Goal: Task Accomplishment & Management: Complete application form

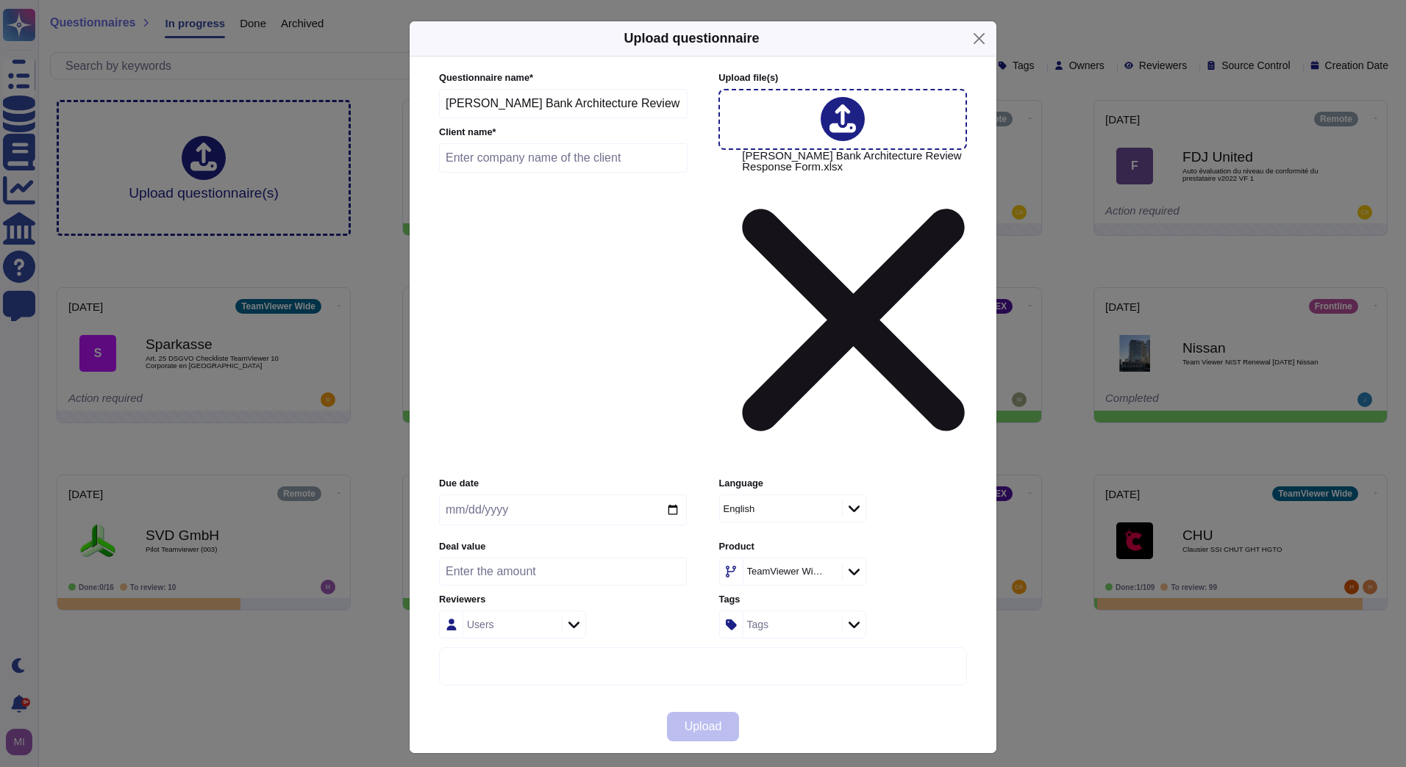
click at [478, 173] on input "text" at bounding box center [563, 157] width 248 height 29
click at [474, 173] on input "[PERSON_NAME]" at bounding box center [563, 157] width 248 height 29
type input "[PERSON_NAME]"
click at [684, 721] on span "Upload" at bounding box center [702, 727] width 37 height 12
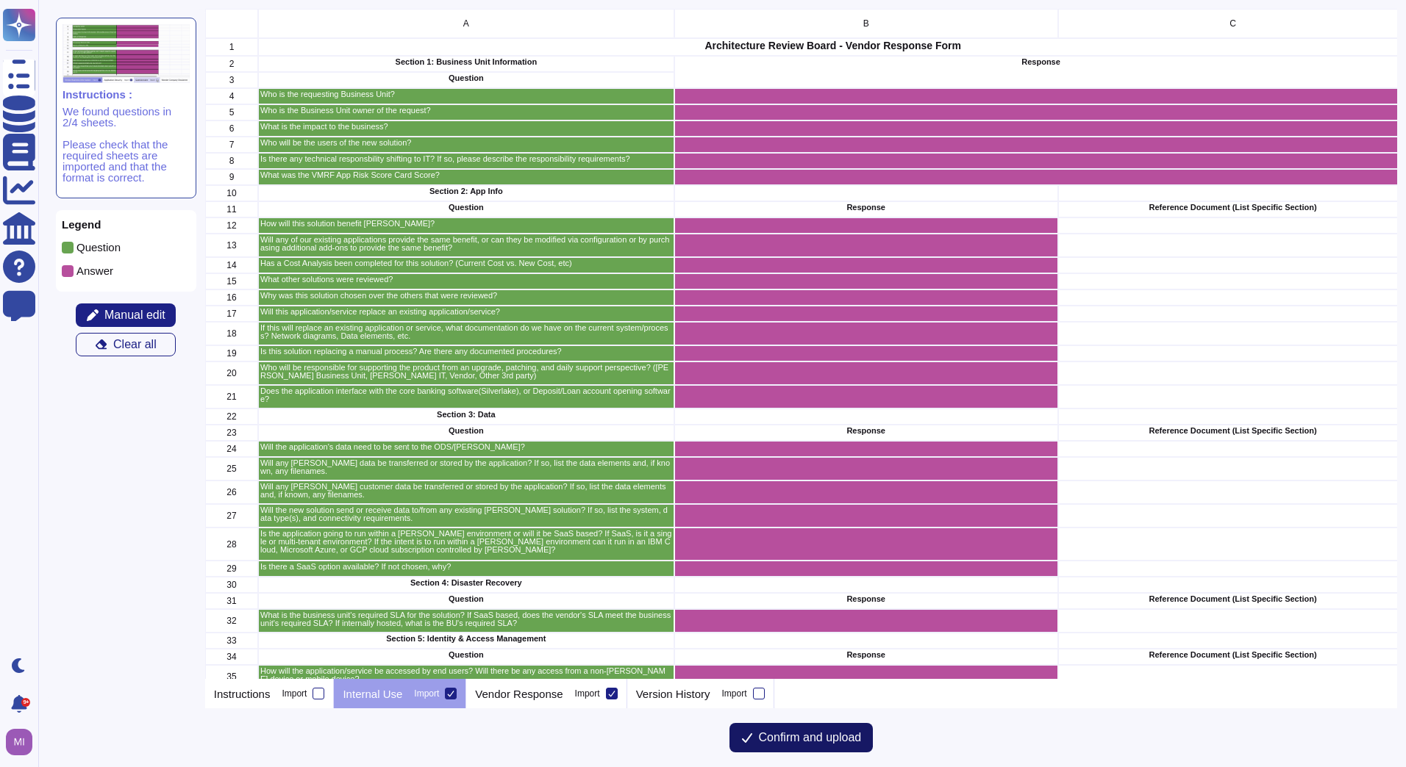
click at [787, 738] on span "Confirm and upload" at bounding box center [810, 738] width 103 height 12
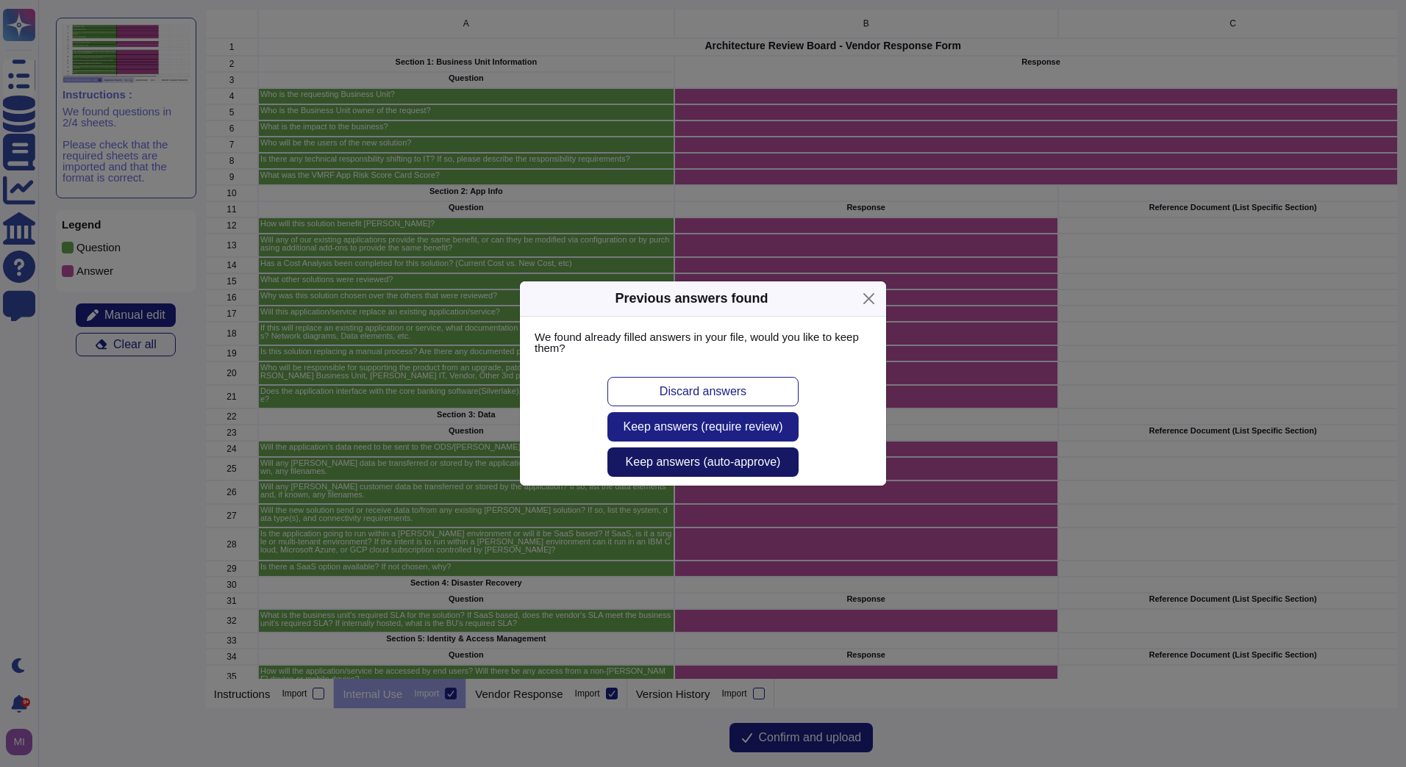
click at [724, 468] on span "Keep answers (auto-approve)" at bounding box center [703, 463] width 155 height 12
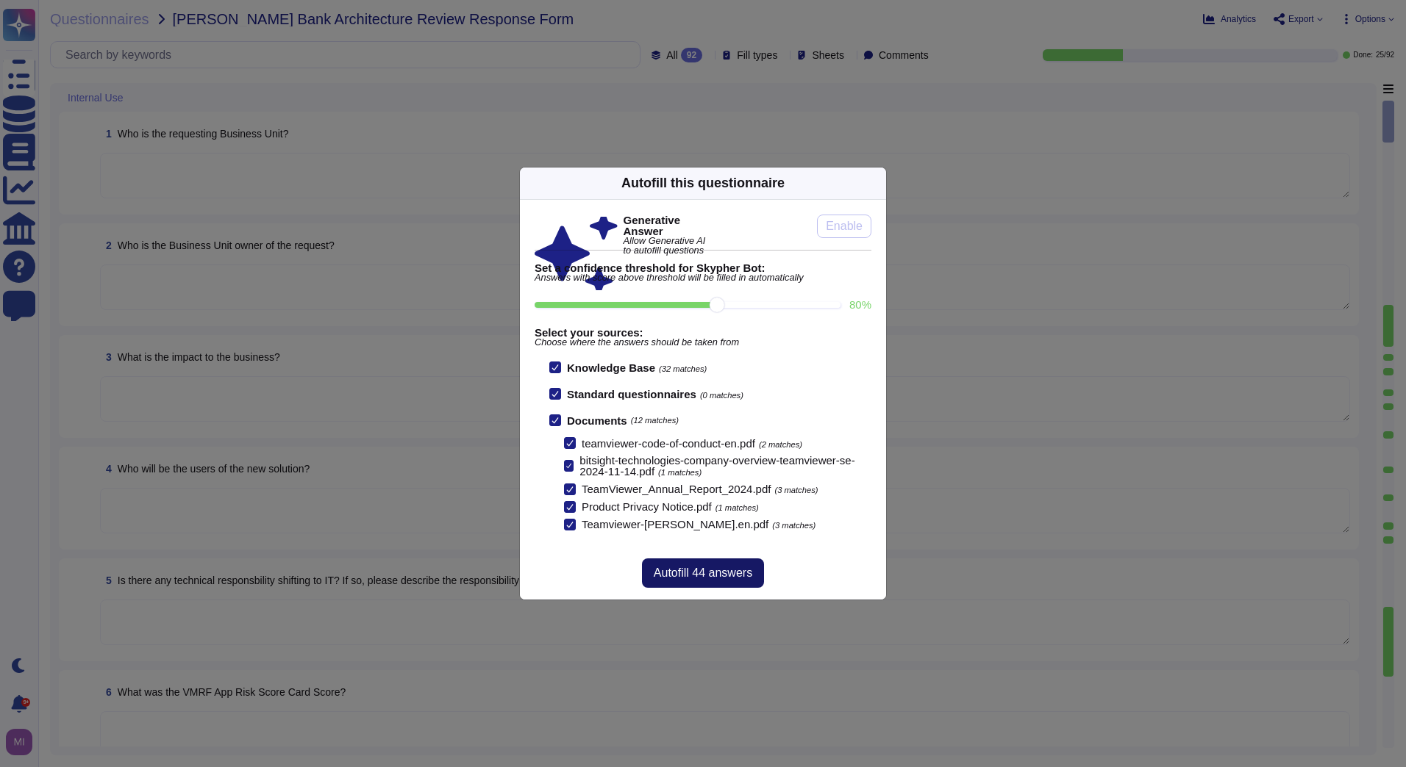
click at [720, 568] on span "Autofill 44 answers" at bounding box center [703, 574] width 99 height 12
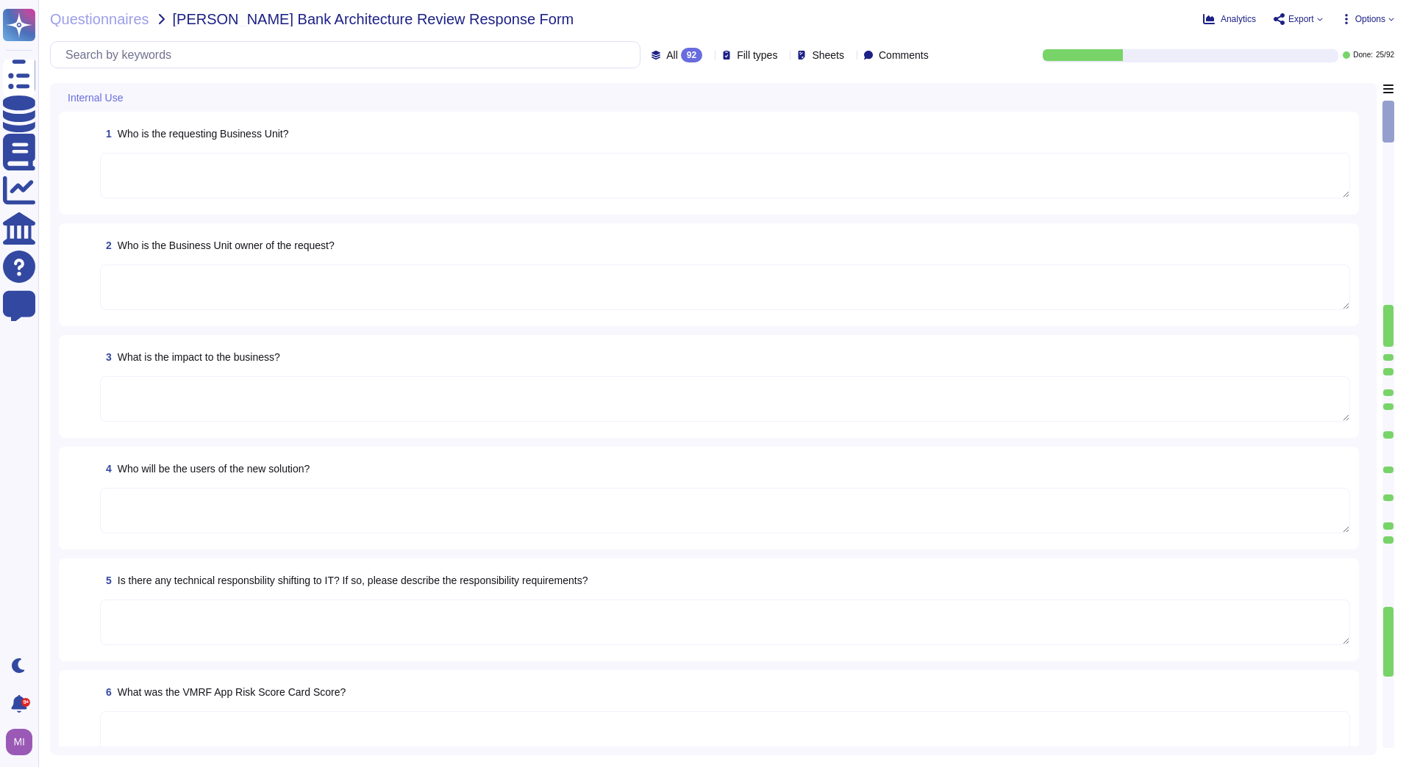
type textarea "TeamViewer has defined the criteria for various types of administrative account…"
type textarea "[GEOGRAPHIC_DATA]."
type textarea "Consequences to the Company may be (e.g):"
type textarea "[URL][DOMAIN_NAME]"
type textarea "The rating may be somewhere between 740 and 749 in actuality."
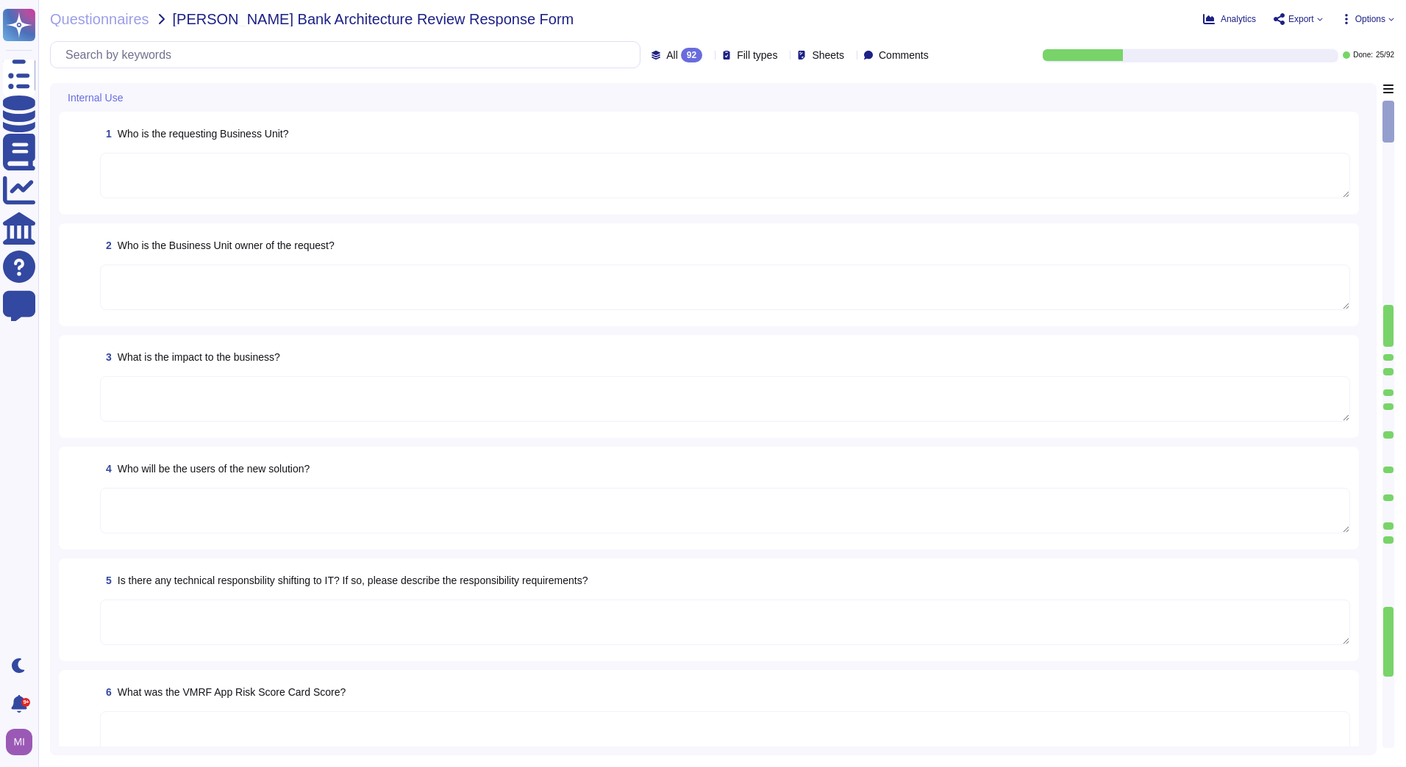
type textarea "The combined offering enhances customer benefits by proactively preventing IT i…"
type textarea "Additional features to the Software which are separately marketed and/or priced…"
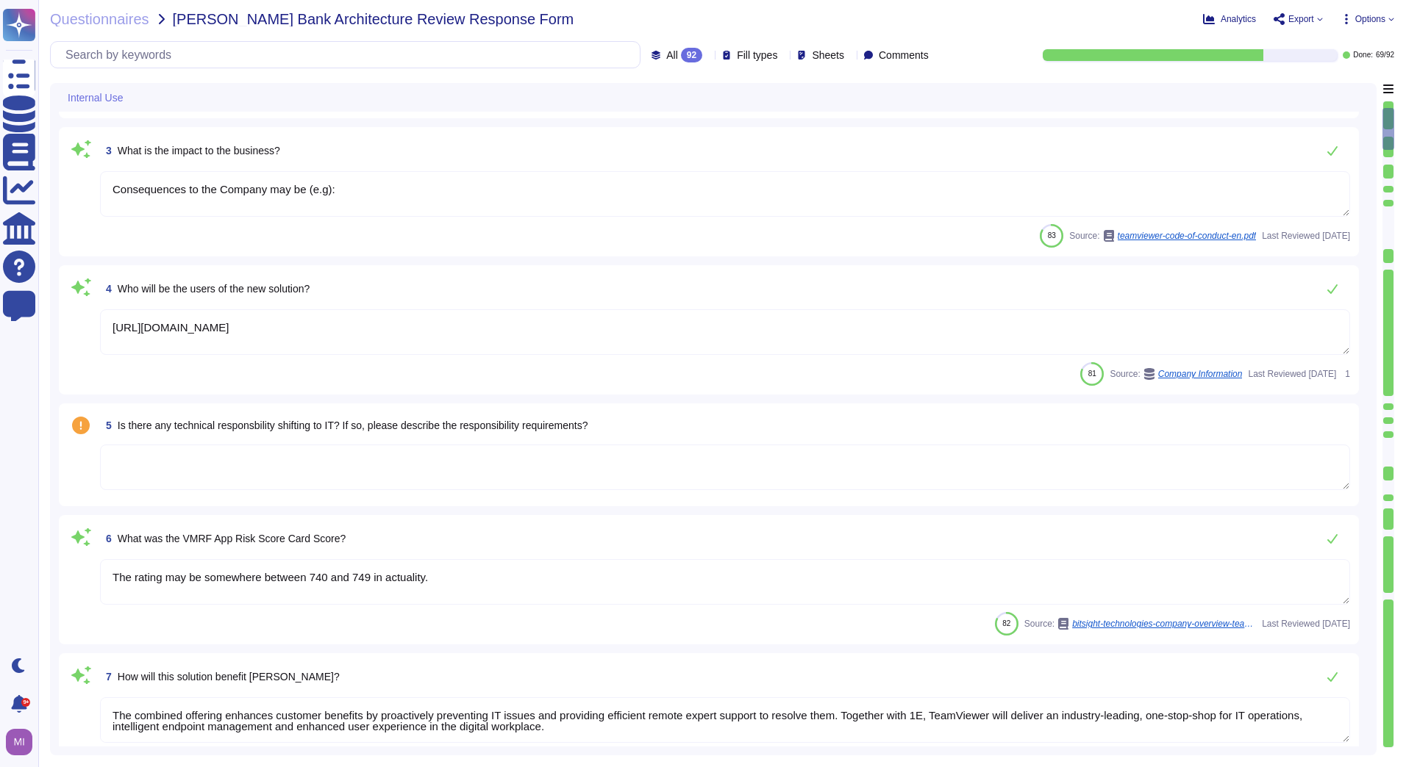
type textarea "TeamViewer maintains a number of certifications, including SOC2/3, HIPAA, and I…"
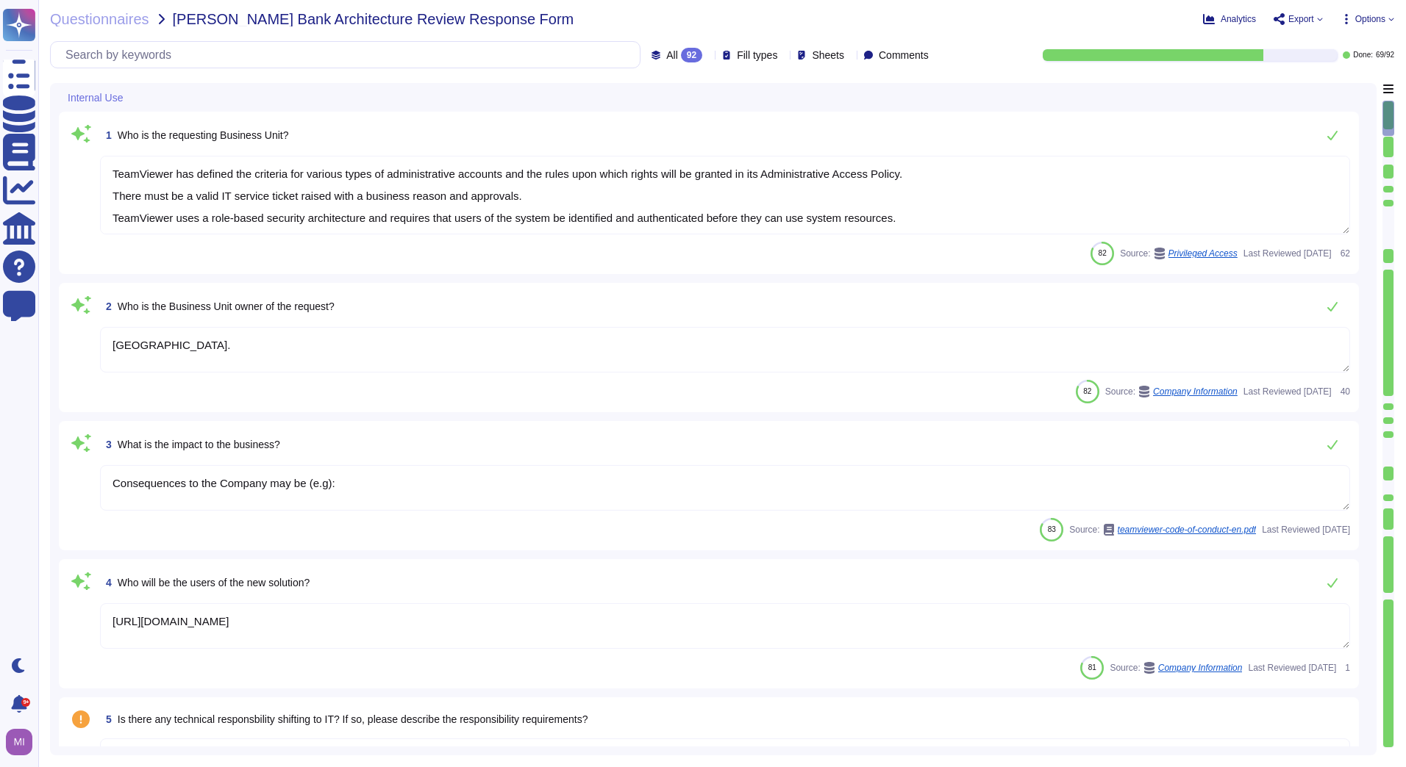
click at [708, 56] on icon at bounding box center [708, 56] width 0 height 0
click at [74, 18] on span "Questionnaires" at bounding box center [99, 19] width 99 height 15
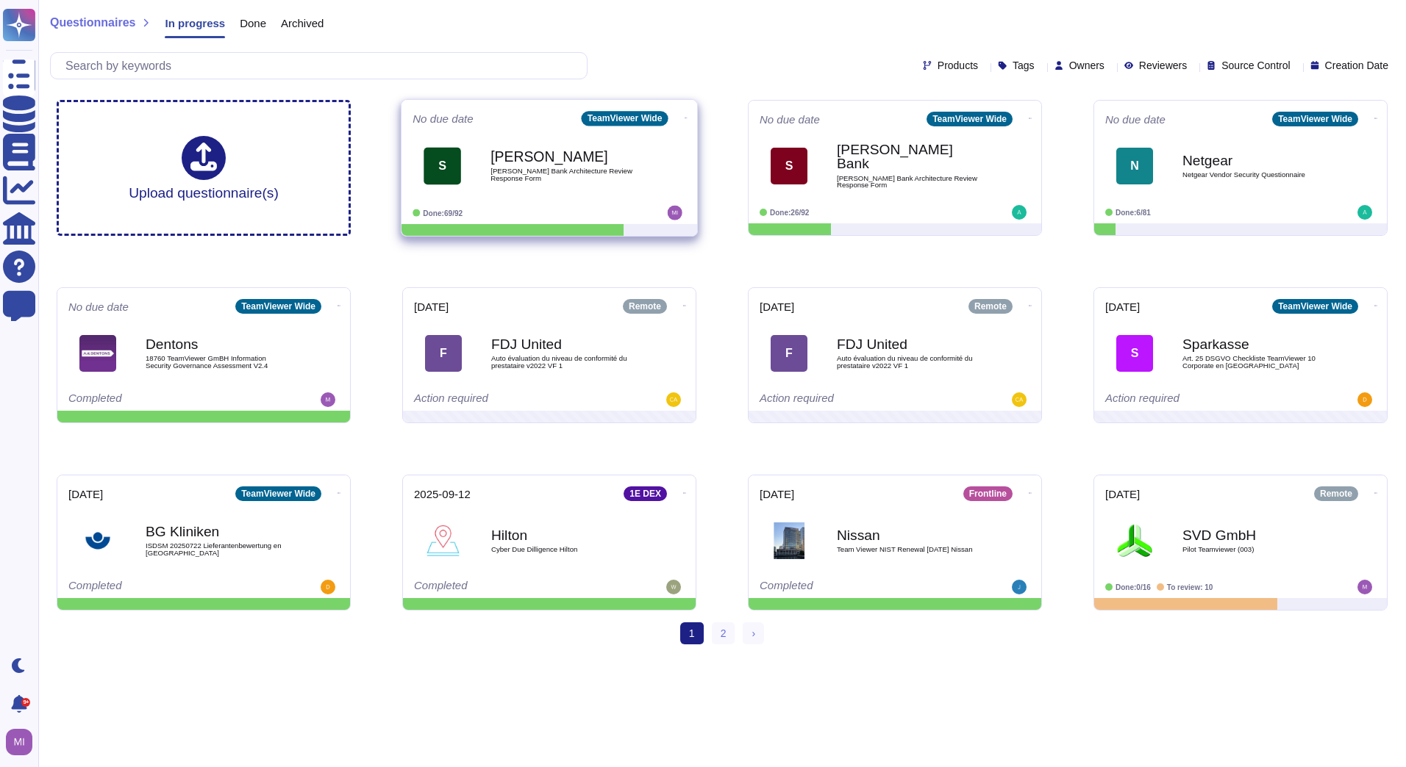
click at [539, 212] on div "Done: 69/92" at bounding box center [503, 213] width 182 height 15
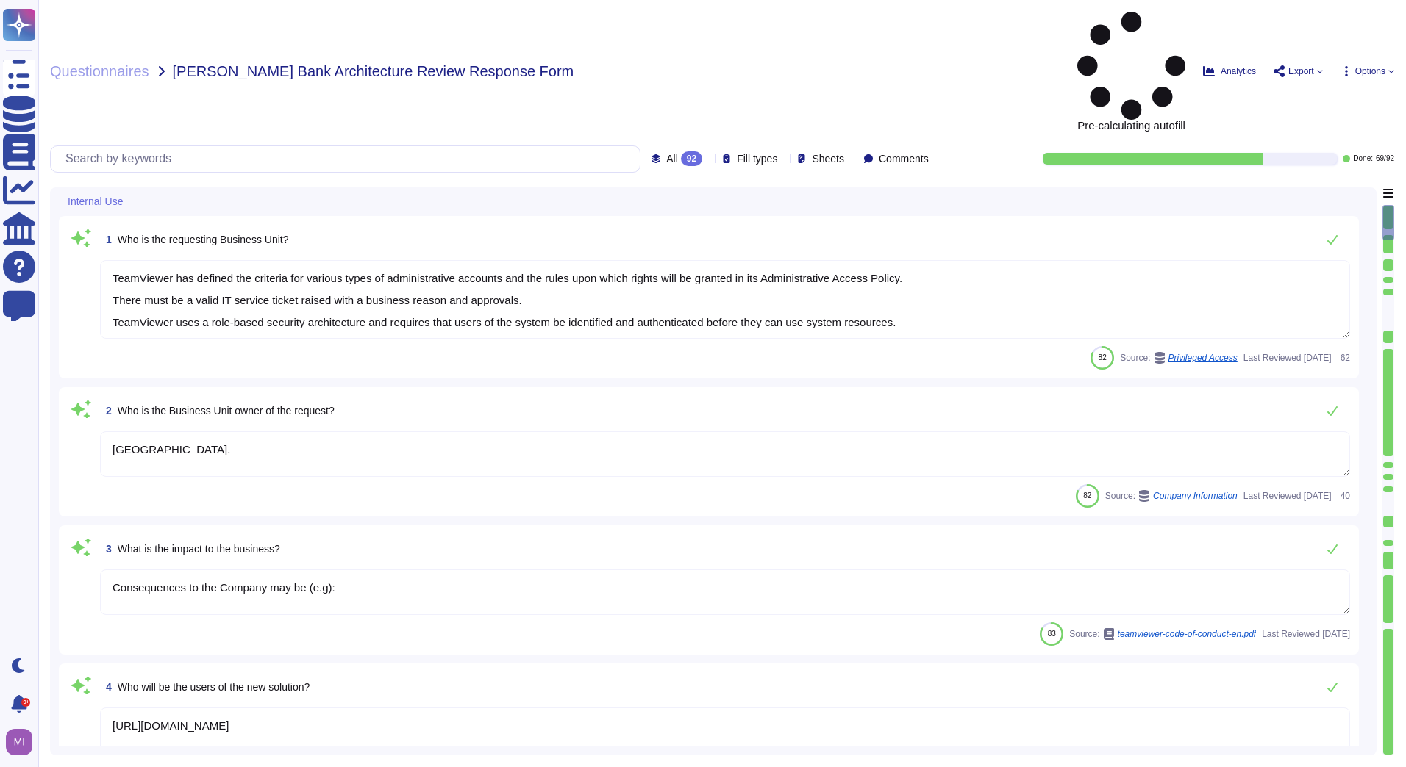
type textarea "TeamViewer has defined the criteria for various types of administrative account…"
type textarea "[GEOGRAPHIC_DATA]."
type textarea "Consequences to the Company may be (e.g):"
type textarea "[URL][DOMAIN_NAME]"
type textarea "The rating may be somewhere between 740 and 749 in actuality."
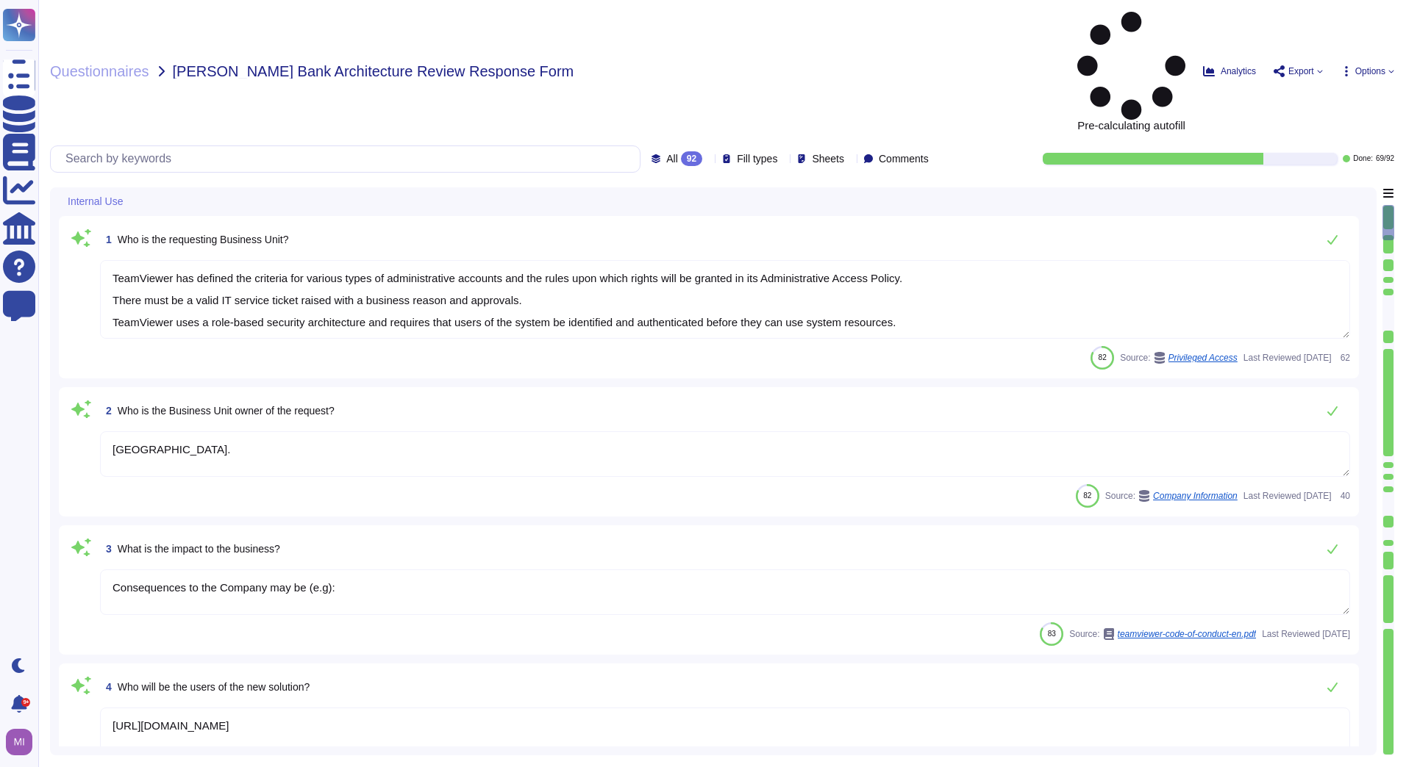
type textarea "The combined offering enhances customer benefits by proactively preventing IT i…"
type textarea "Additional features to the Software which are separately marketed and/or priced…"
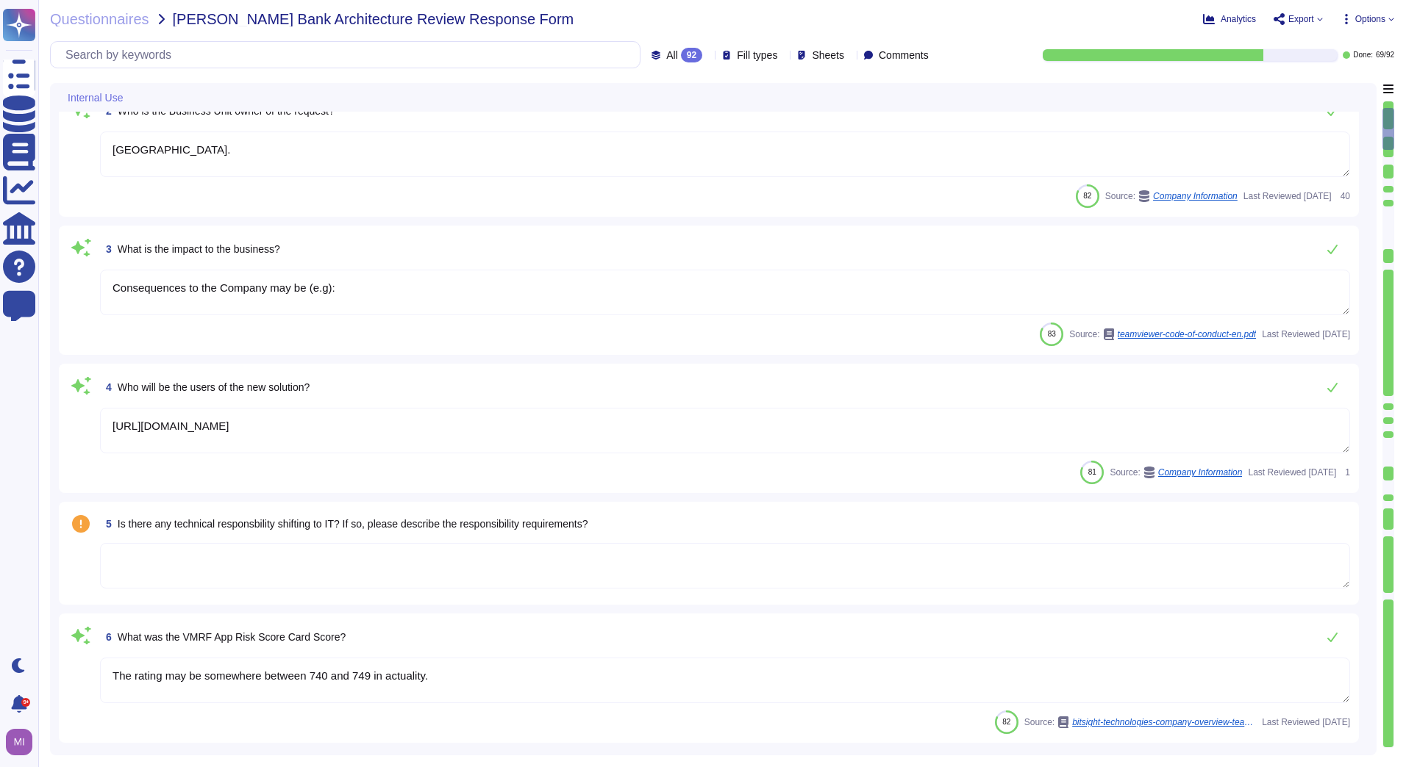
type textarea "TeamViewer maintains a number of certifications, including SOC2/3, HIPAA, and I…"
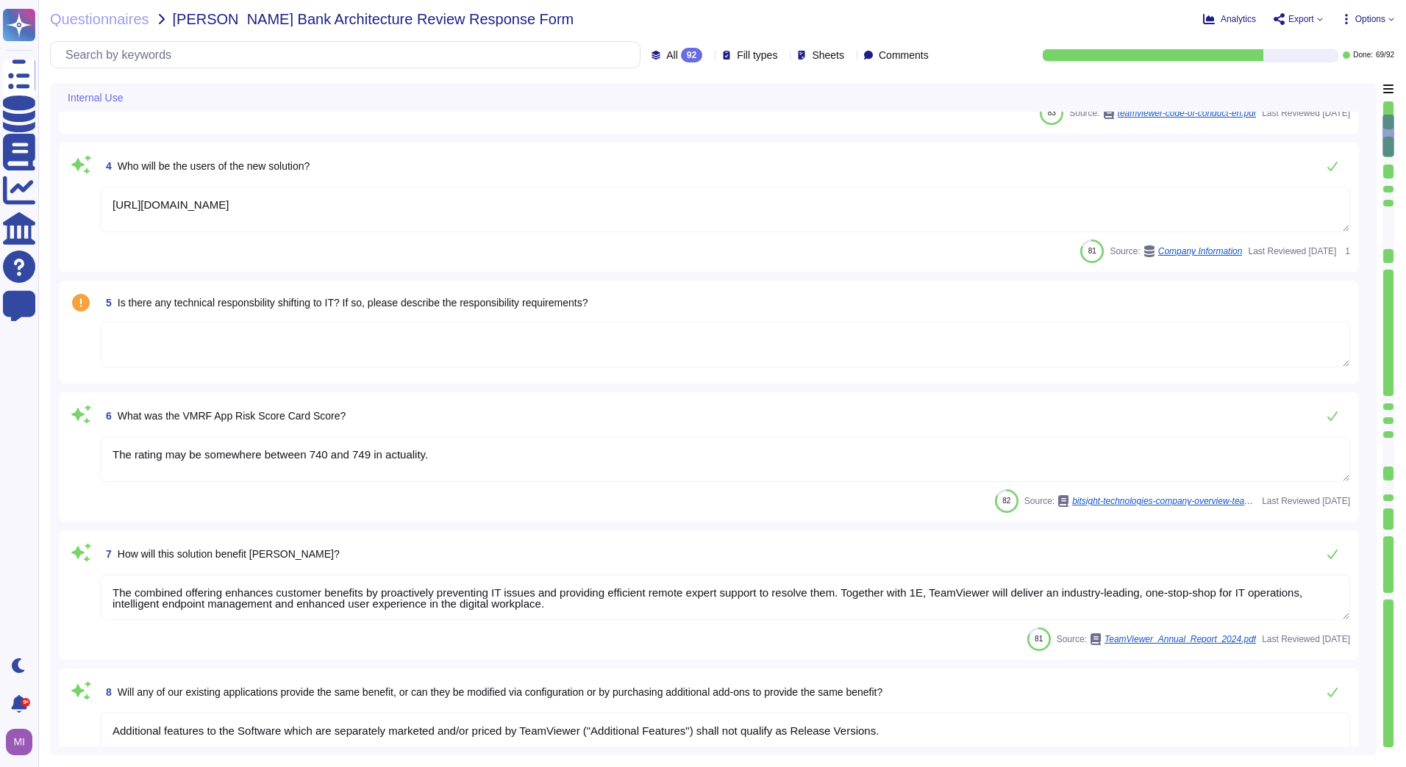
scroll to position [441, 0]
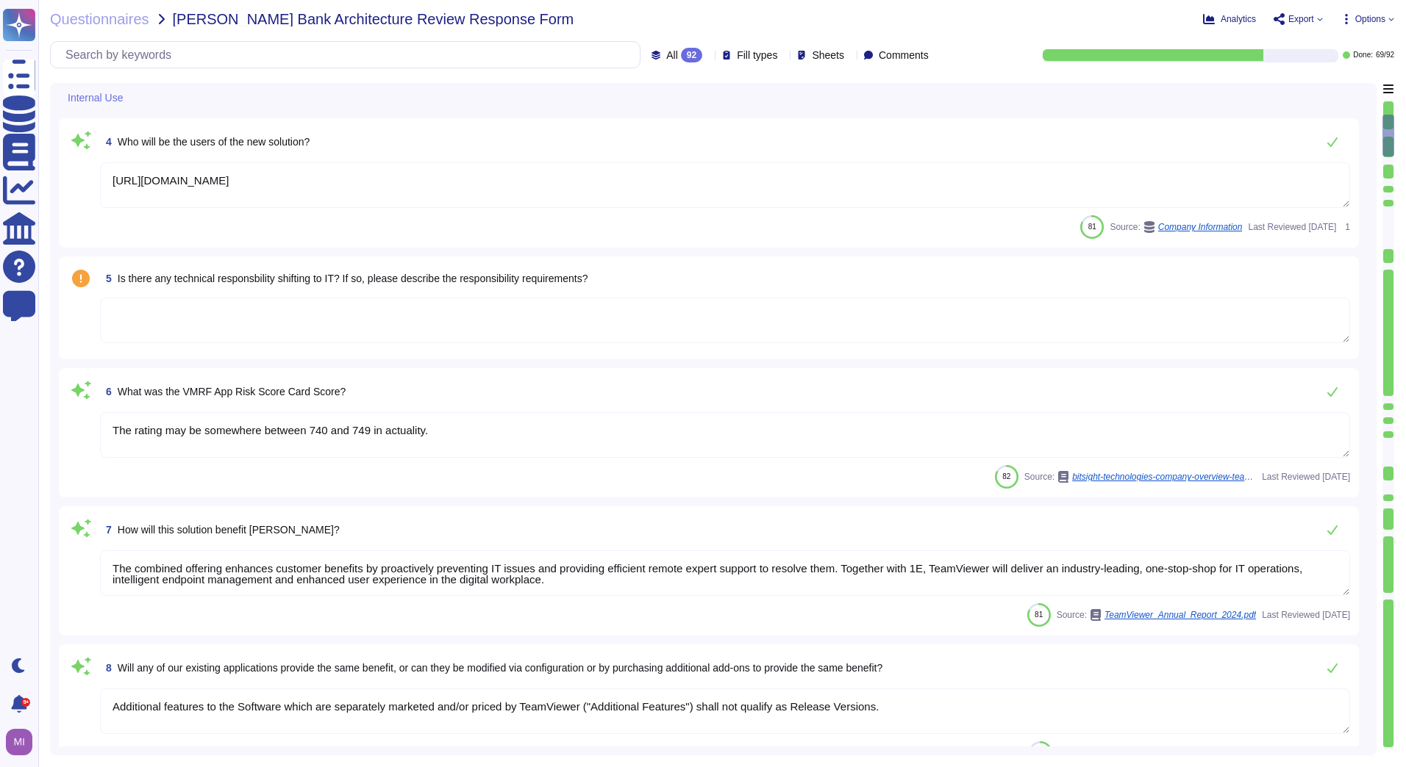
type textarea "Another key factor was the development of a first-class organizational structur…"
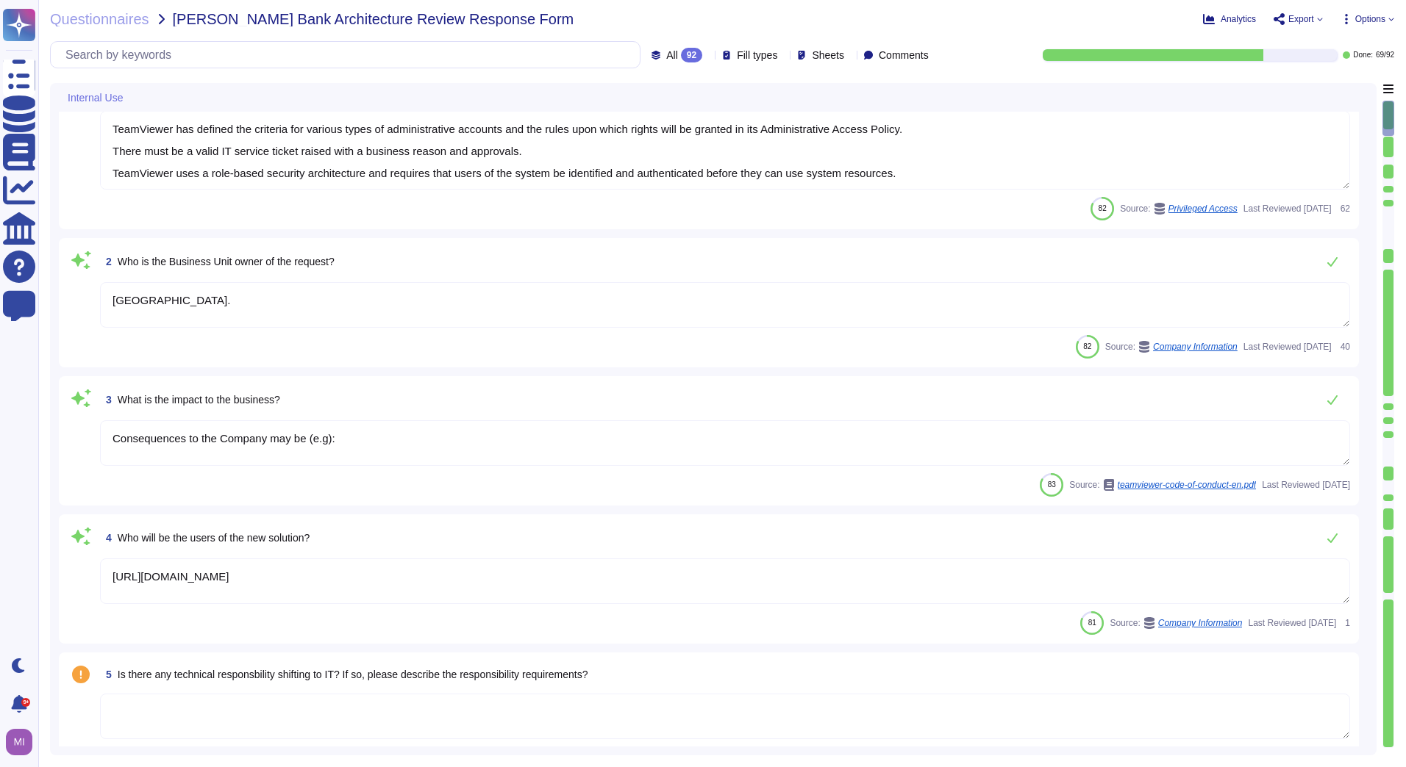
scroll to position [0, 0]
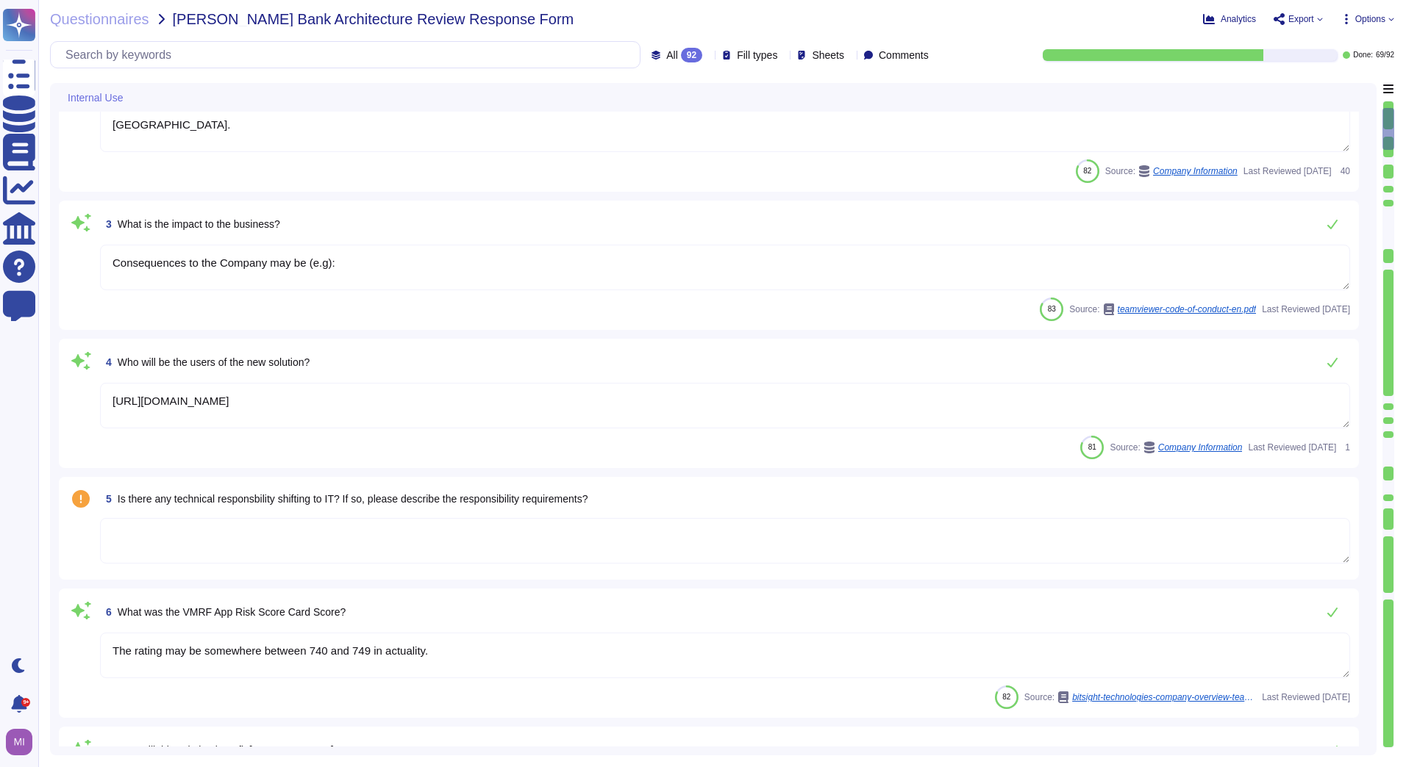
type textarea "TeamViewer maintains a number of certifications, including SOC2/3, HIPAA, and I…"
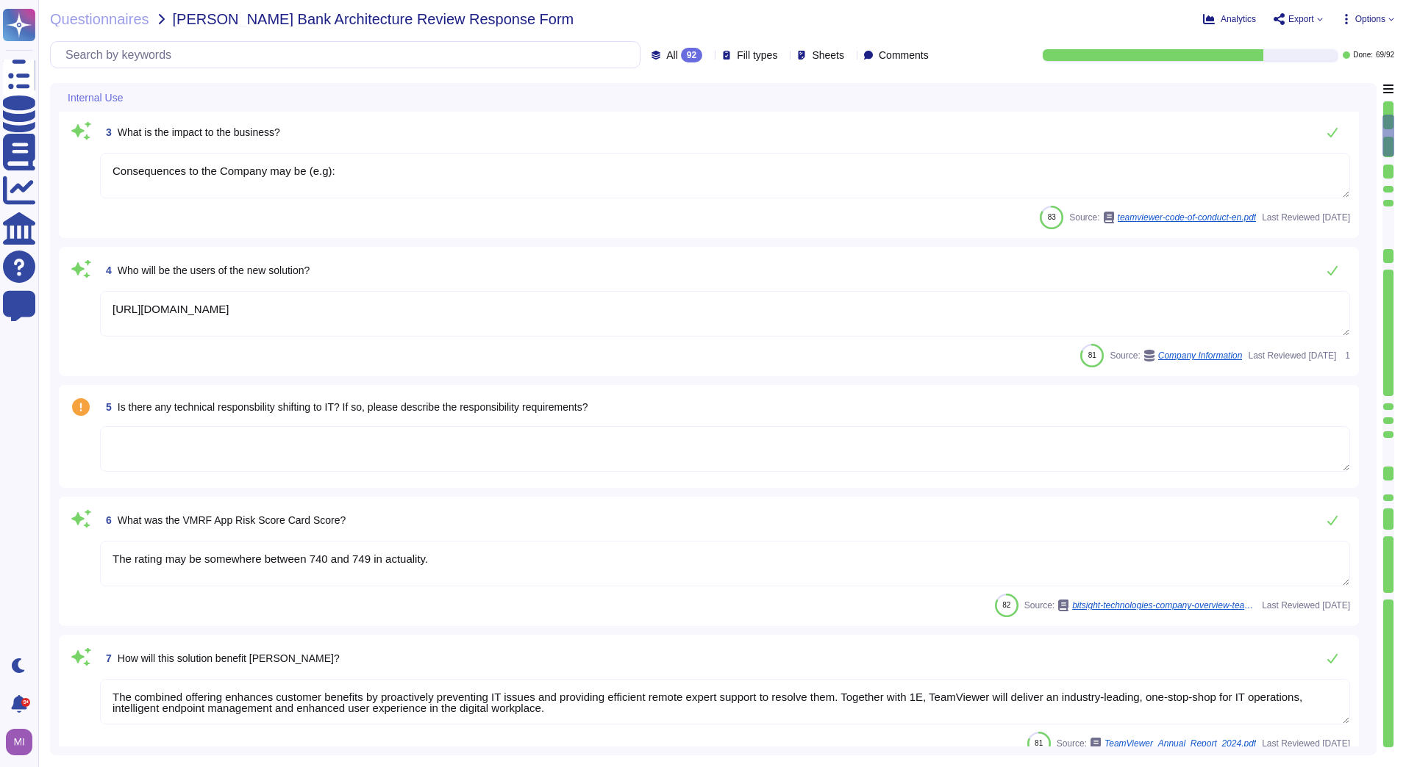
type textarea "TeamViewer maintains a number of certifications, including SOC2/3, HIPAA, and I…"
type textarea "Another key factor was the development of a first-class organizational structur…"
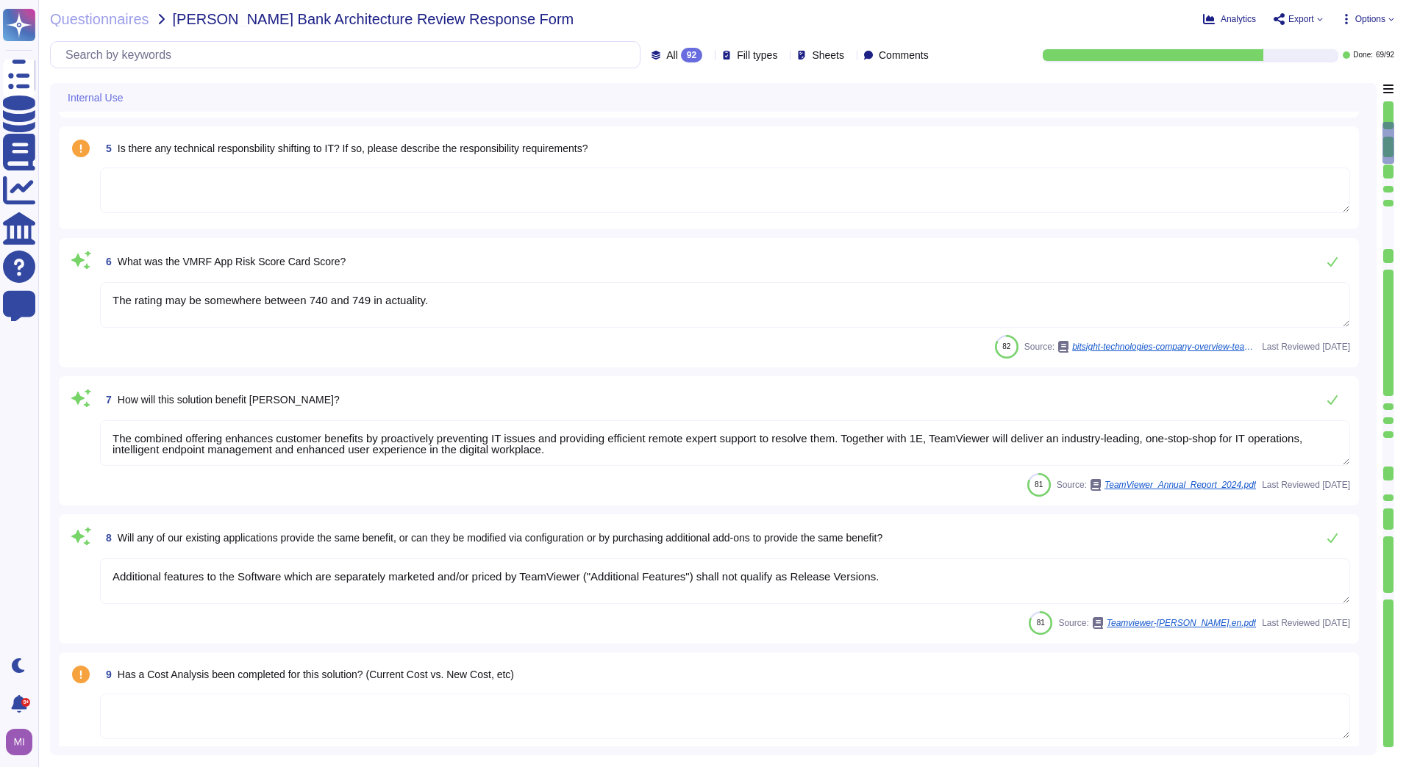
scroll to position [588, 0]
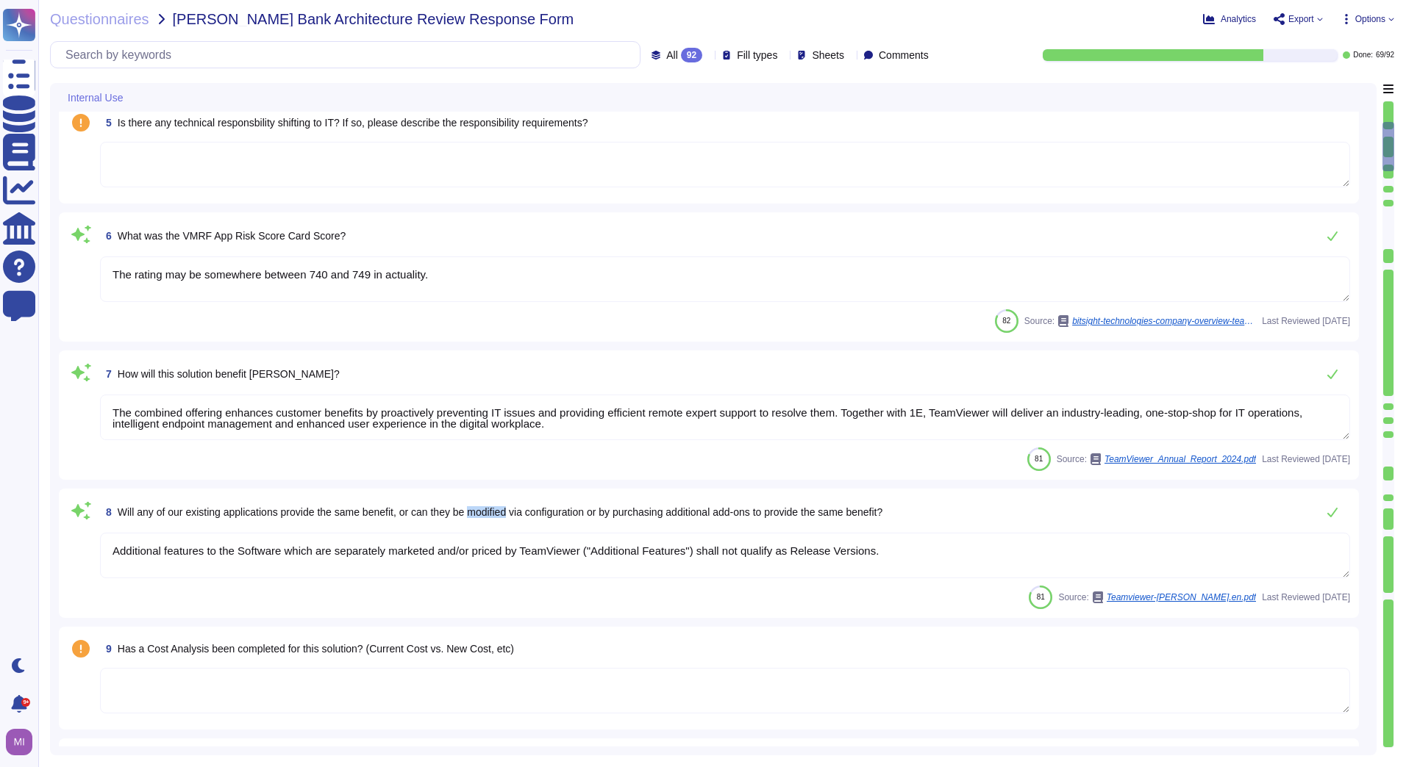
drag, startPoint x: 479, startPoint y: 510, endPoint x: 519, endPoint y: 508, distance: 40.5
click at [519, 508] on span "Will any of our existing applications provide the same benefit, or can they be …" at bounding box center [500, 513] width 765 height 12
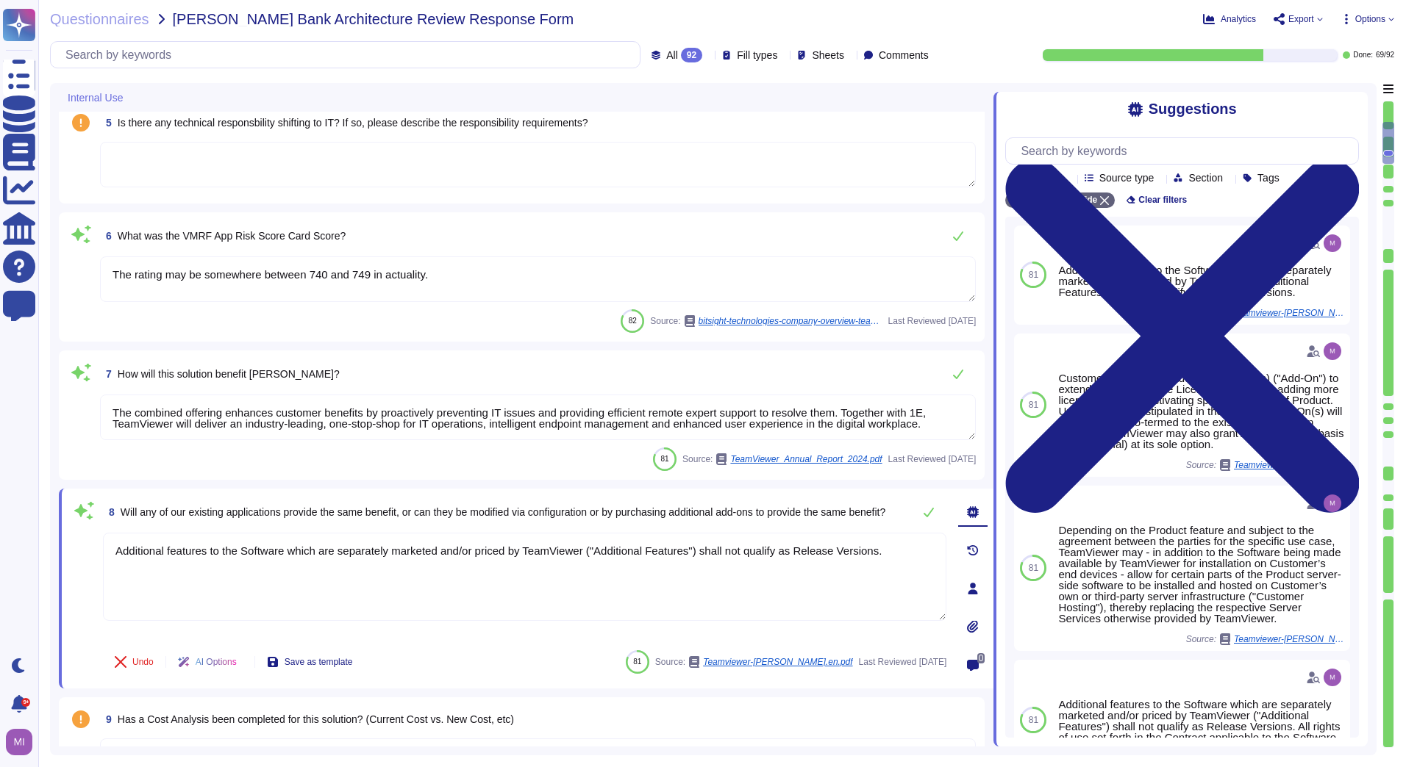
click at [500, 271] on textarea "The rating may be somewhere between 740 and 749 in actuality." at bounding box center [538, 280] width 876 height 46
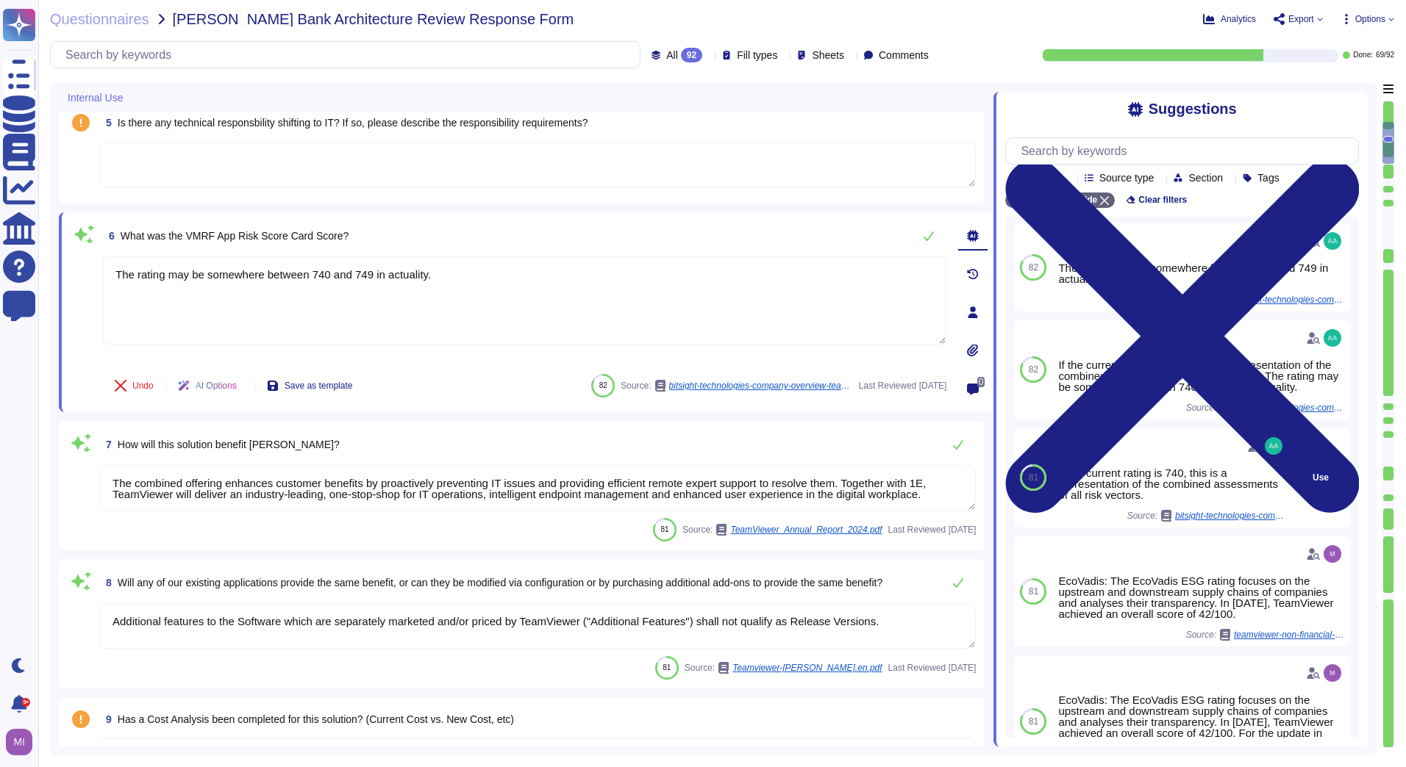
scroll to position [0, 0]
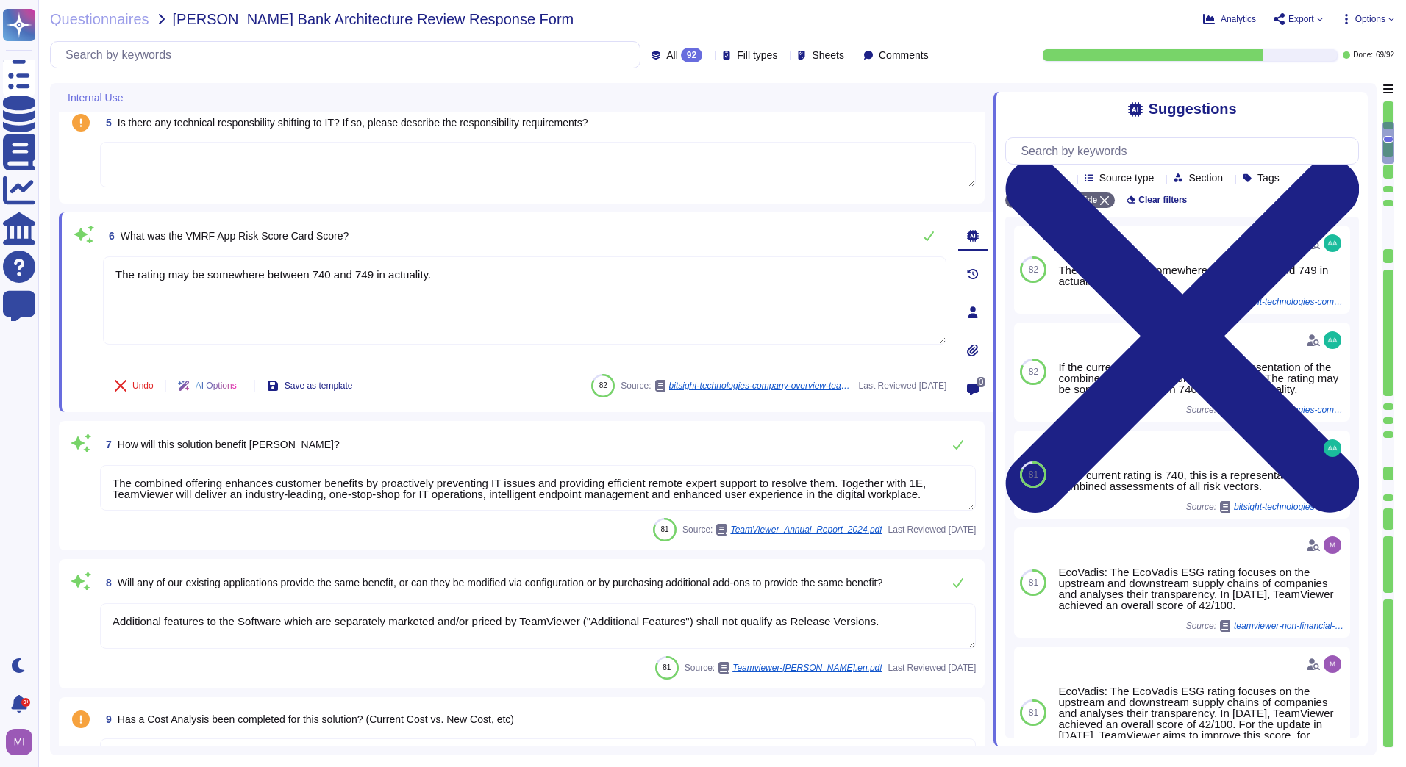
click at [573, 192] on div "5 Is there any technical responsbility shifting to IT? If so, please describe t…" at bounding box center [522, 152] width 908 height 85
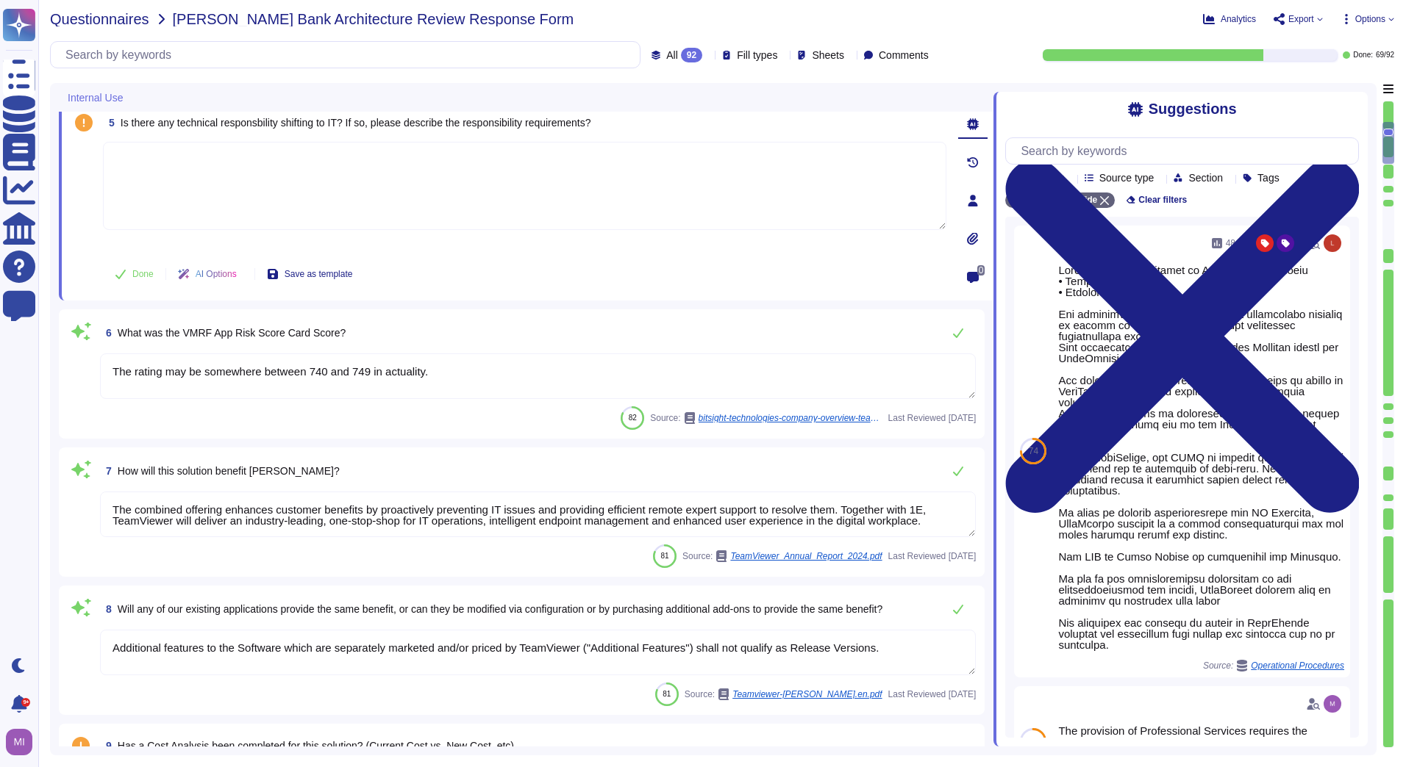
click at [121, 18] on span "Questionnaires" at bounding box center [99, 19] width 99 height 15
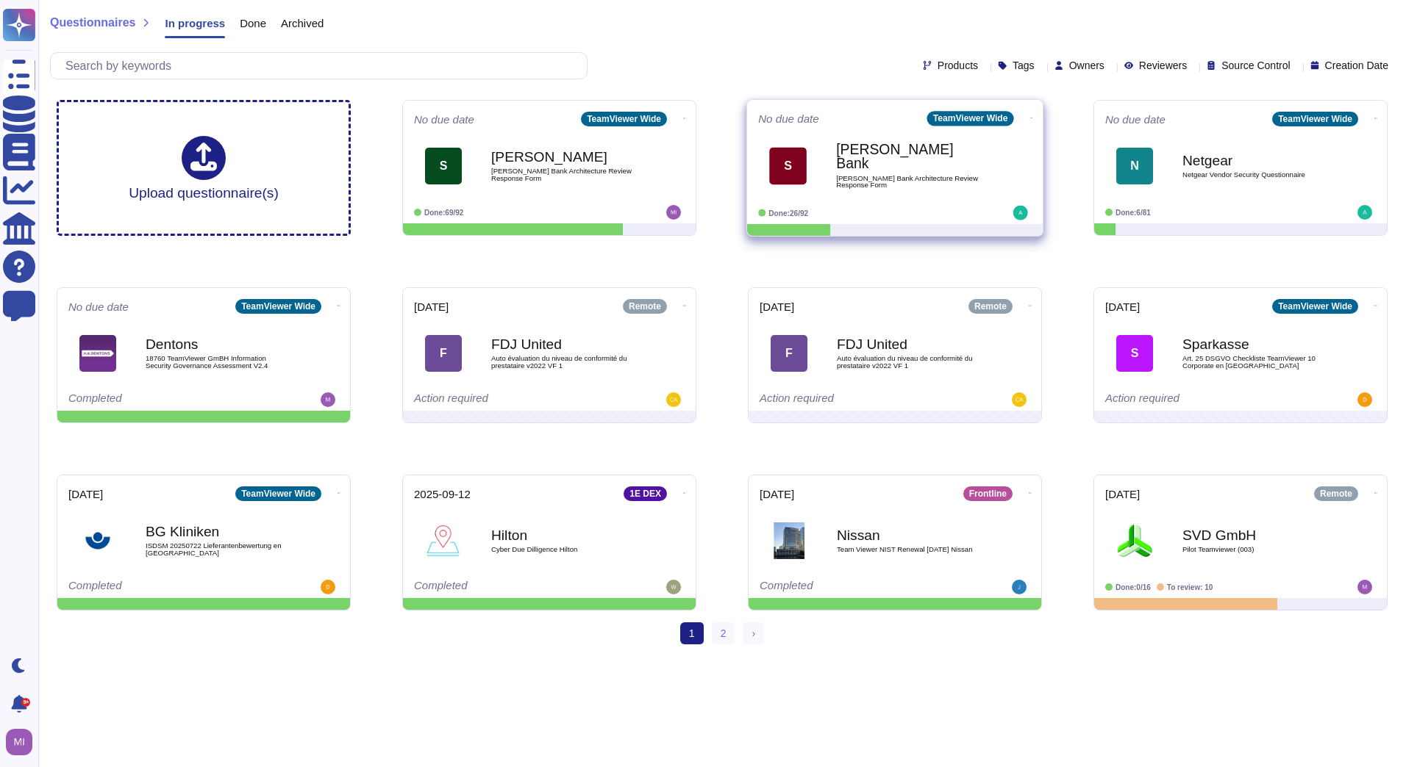
click at [1030, 118] on icon at bounding box center [1031, 118] width 3 height 1
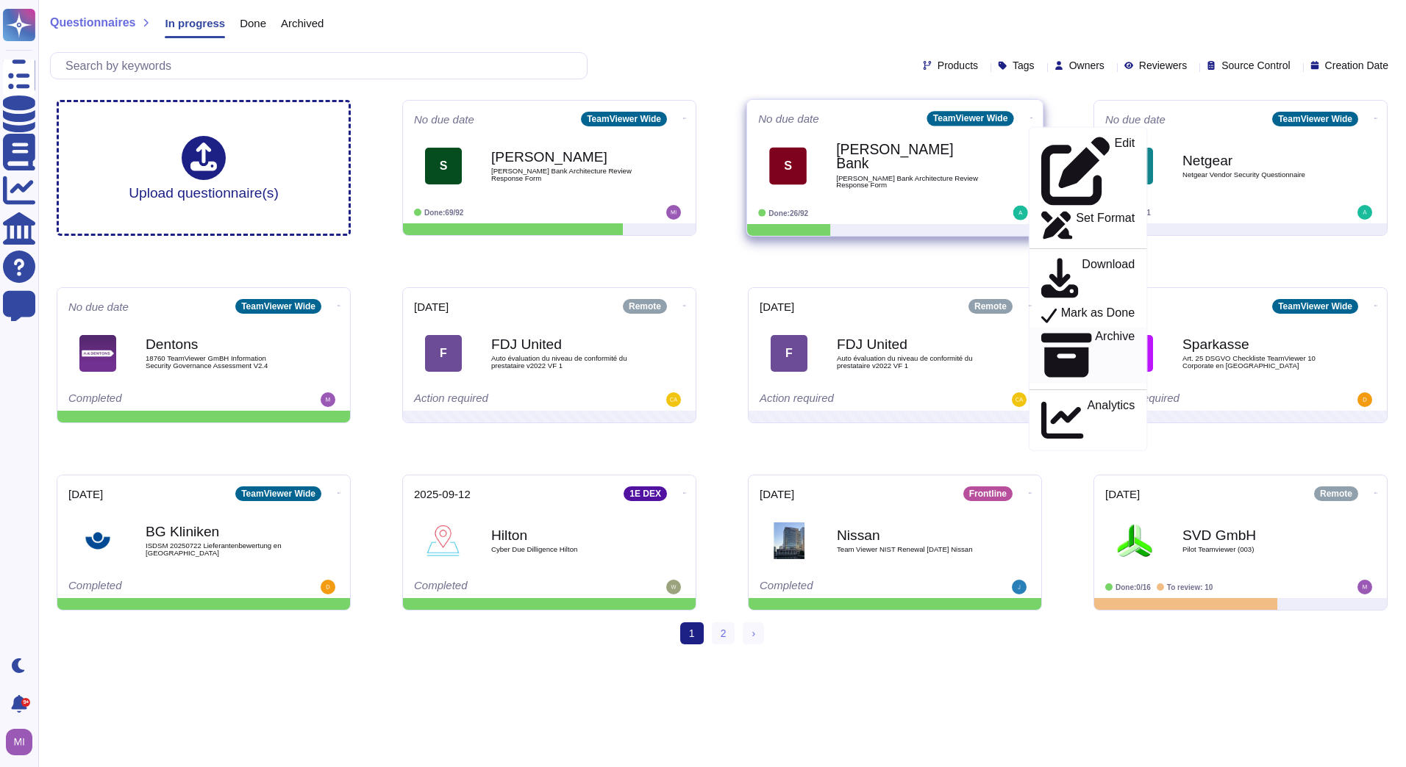
click at [1041, 333] on icon at bounding box center [1066, 355] width 50 height 44
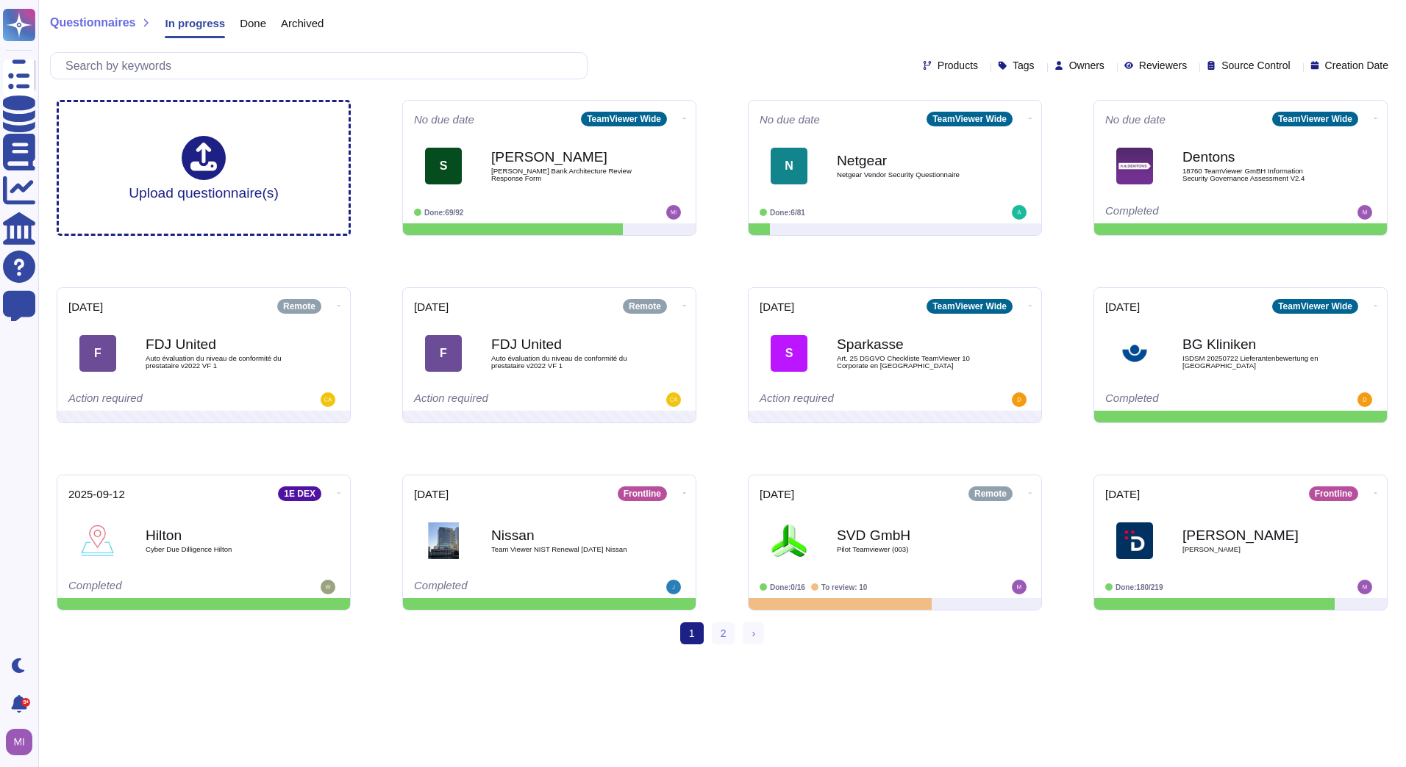
click at [813, 30] on div "Questionnaires In progress Done Archived" at bounding box center [722, 26] width 1344 height 29
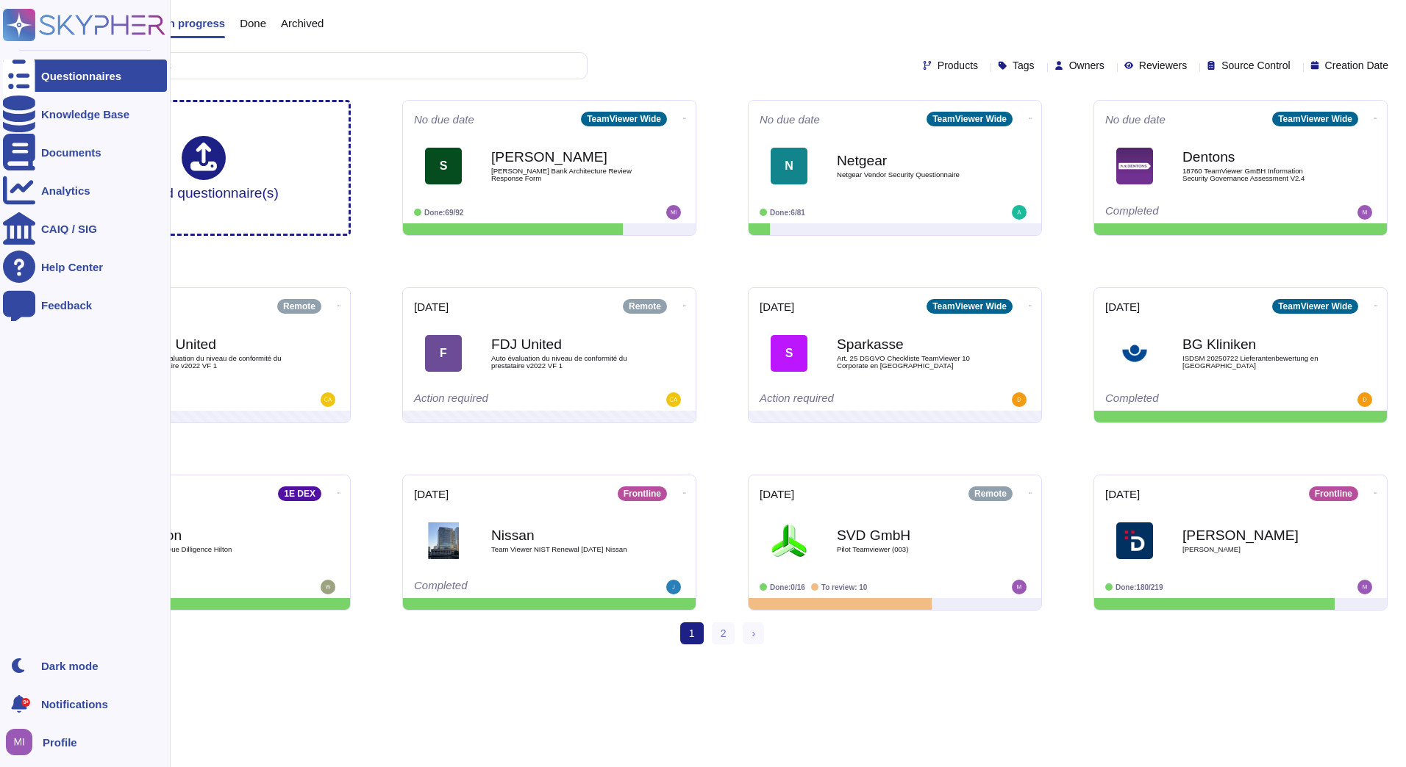
click at [43, 742] on span "Profile" at bounding box center [60, 742] width 35 height 11
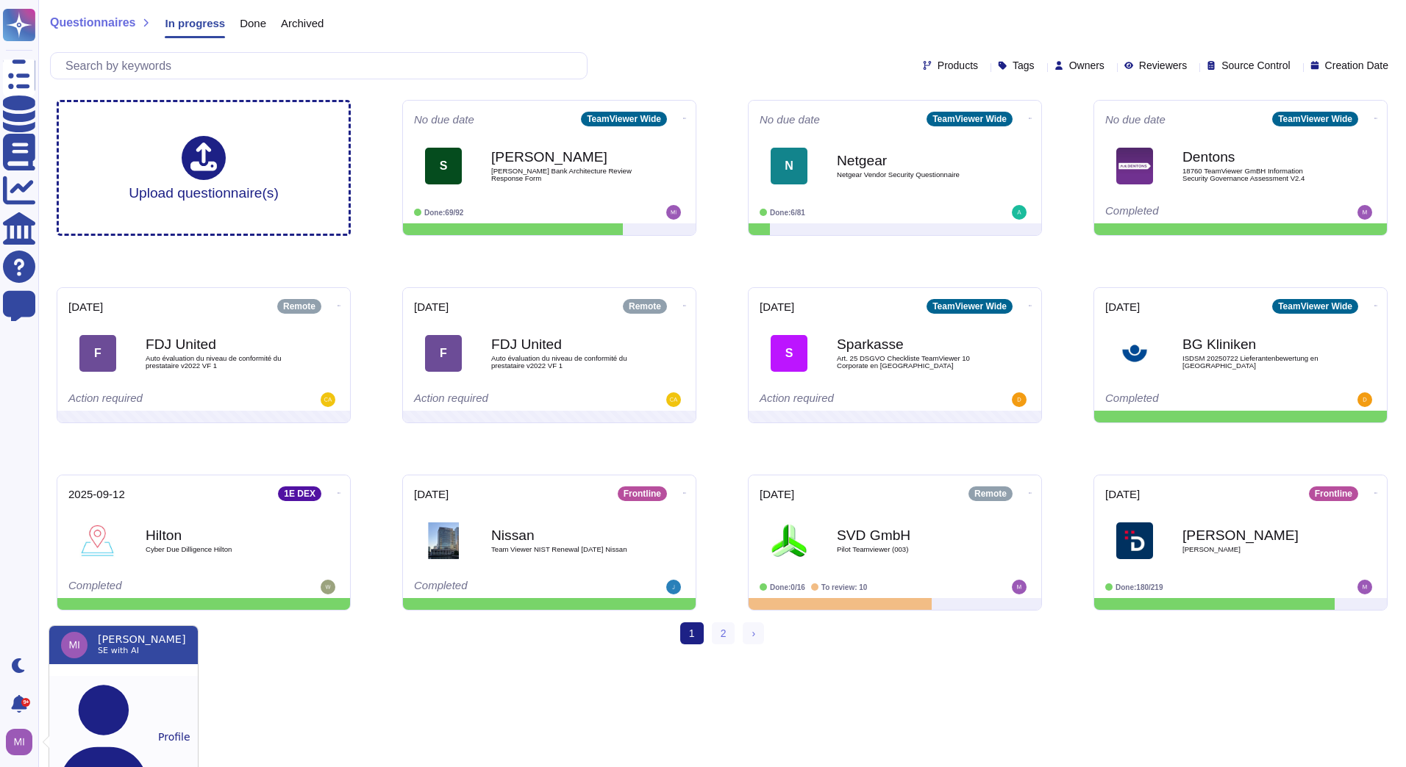
click at [102, 684] on button "Profile" at bounding box center [123, 737] width 148 height 122
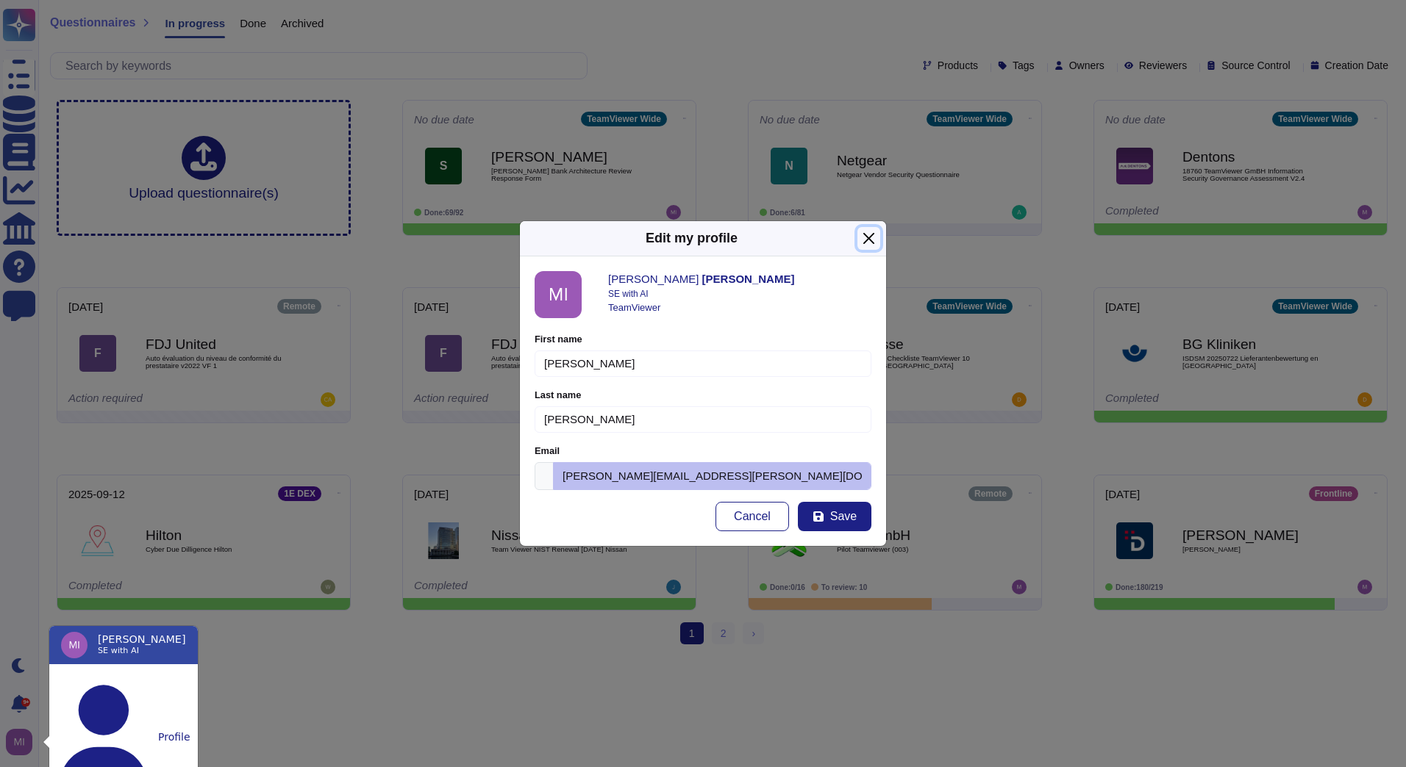
click at [858, 239] on button "Close" at bounding box center [868, 238] width 23 height 23
